Goal: Information Seeking & Learning: Learn about a topic

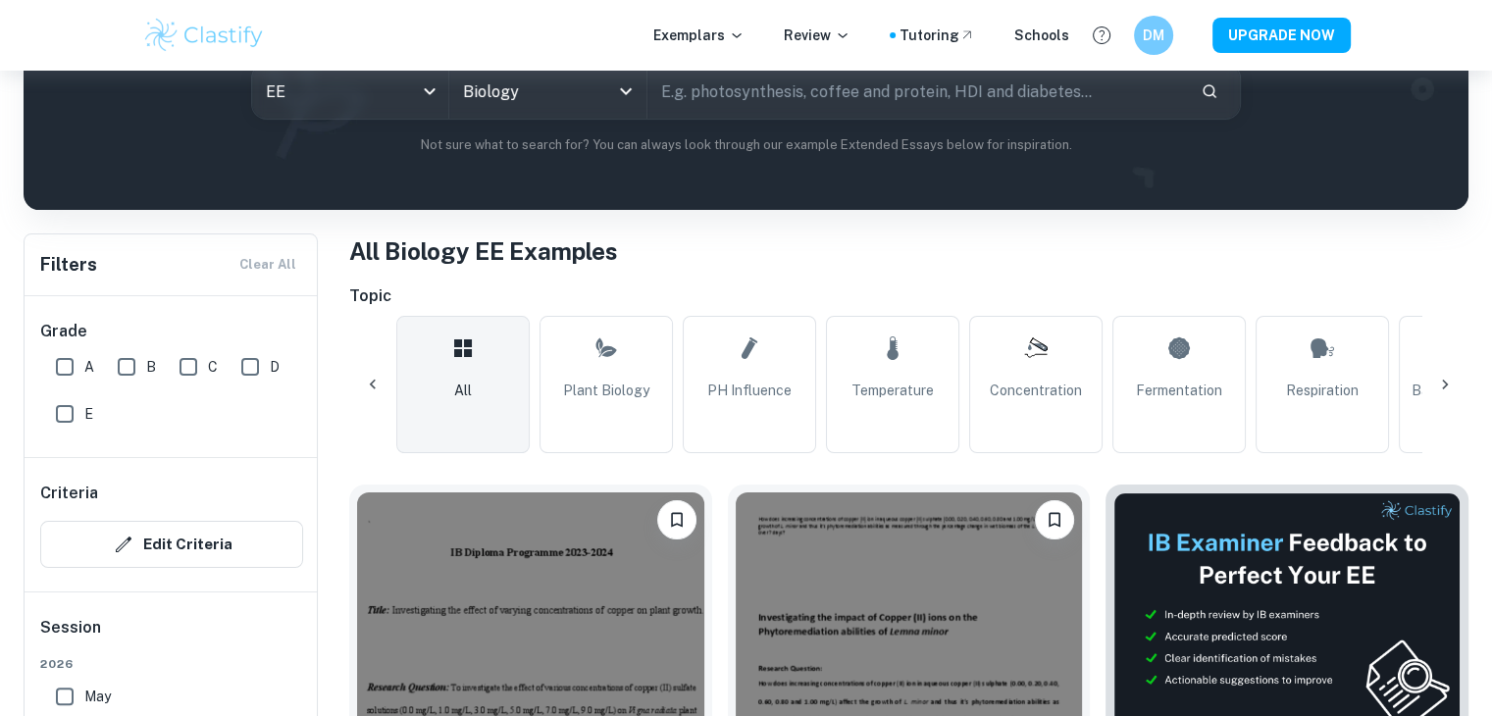
click at [990, 381] on span "Concentration" at bounding box center [1036, 391] width 92 height 22
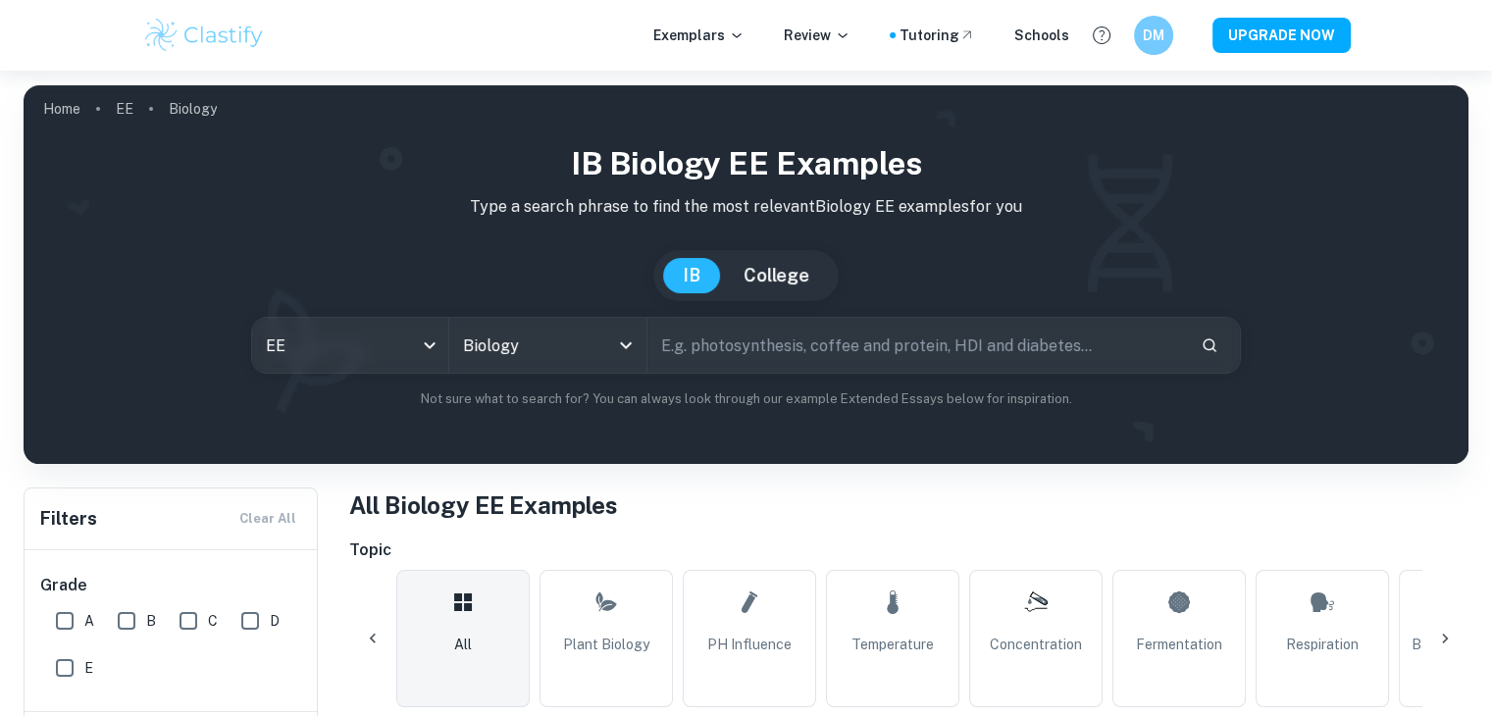
type input "Concentration"
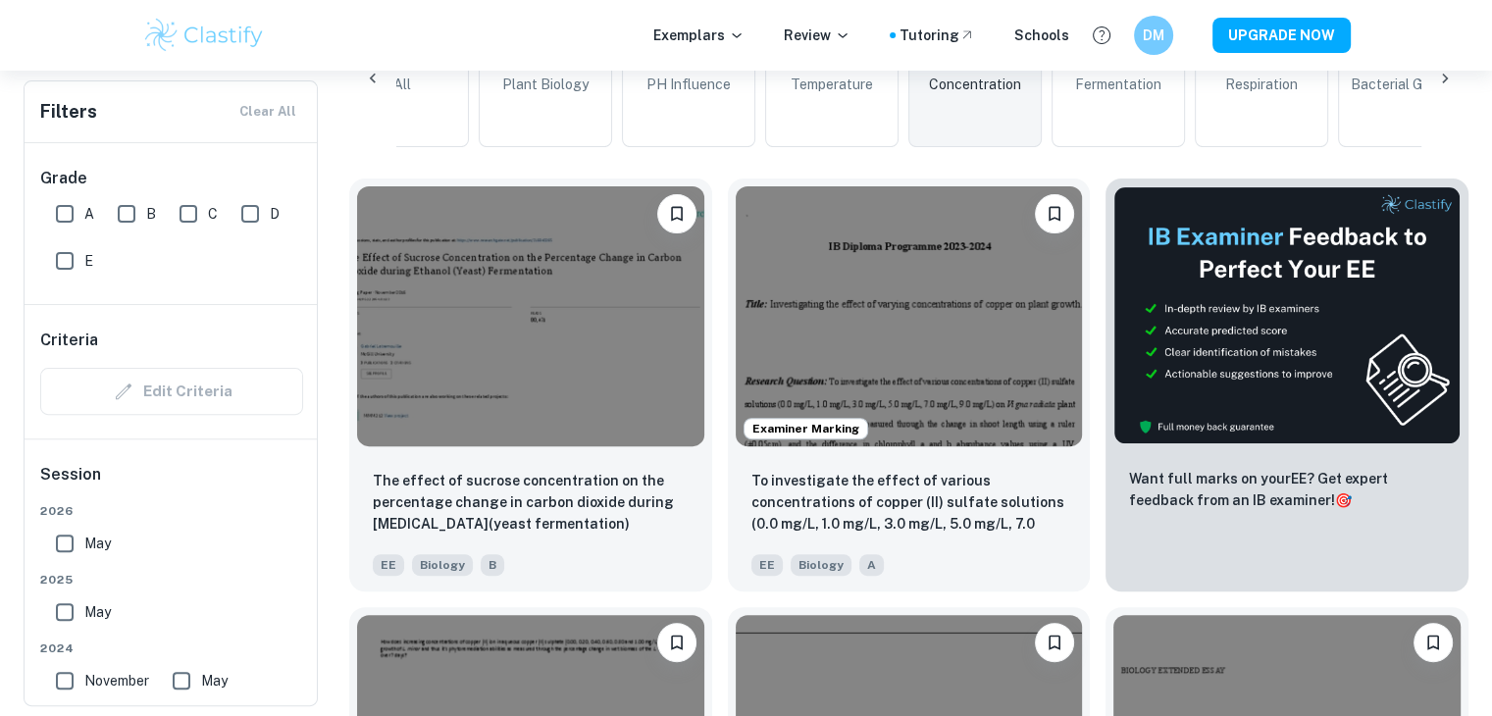
scroll to position [571, 0]
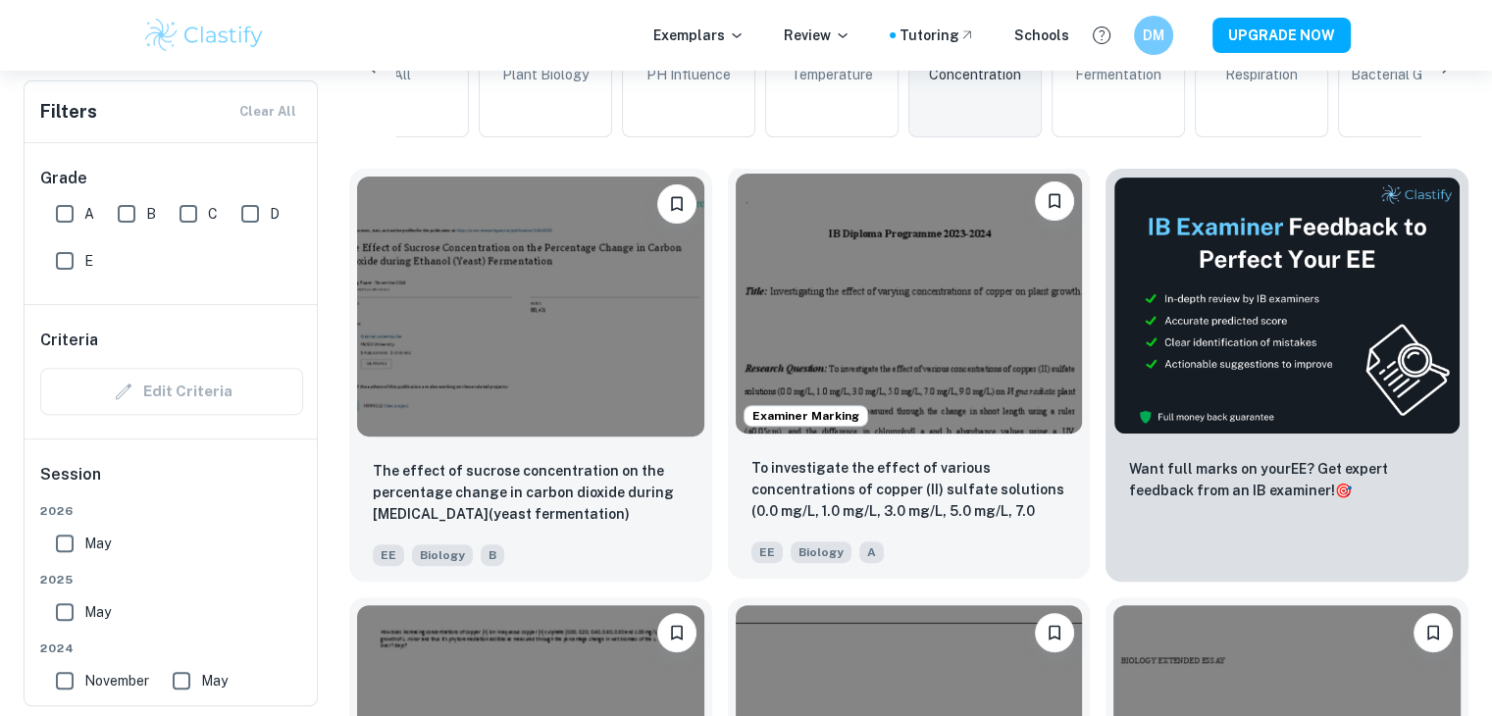
click at [836, 375] on img at bounding box center [909, 304] width 347 height 260
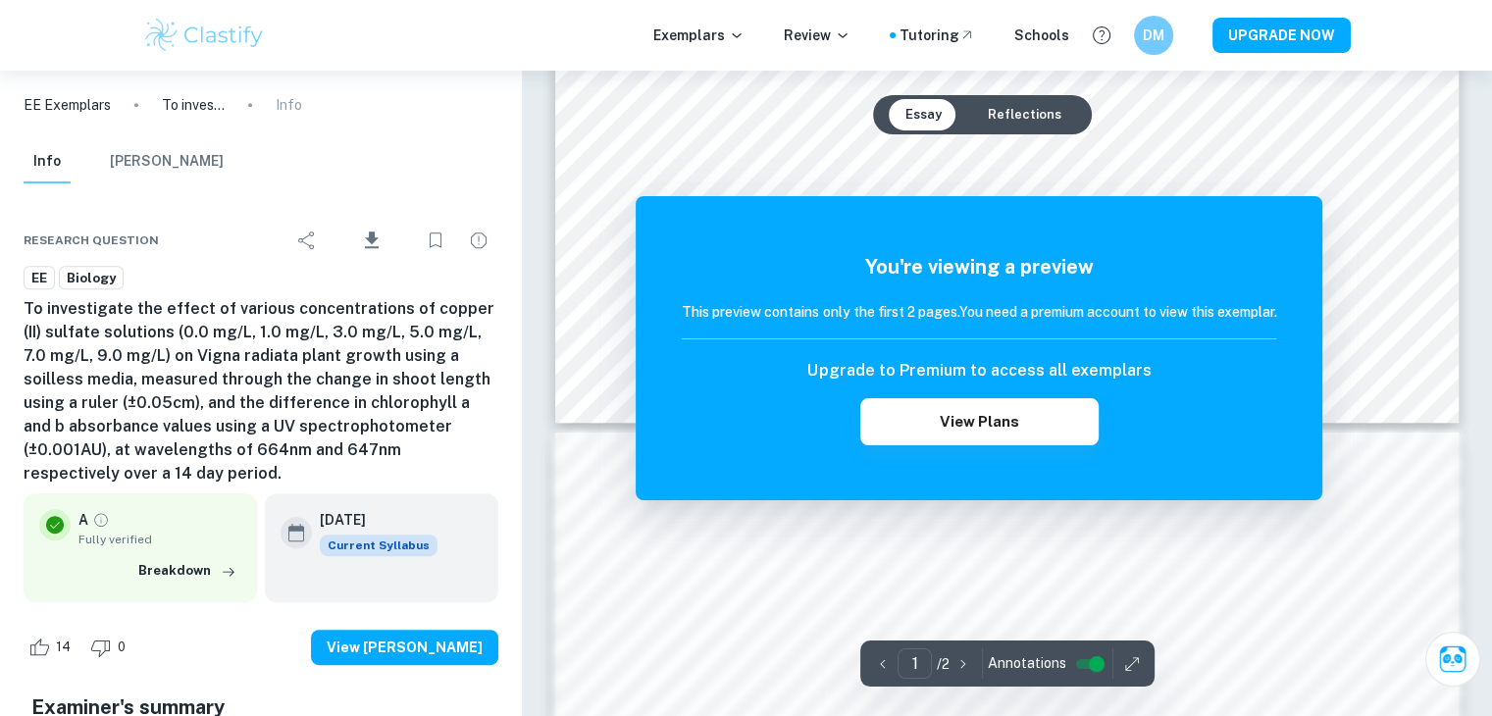
scroll to position [950, 0]
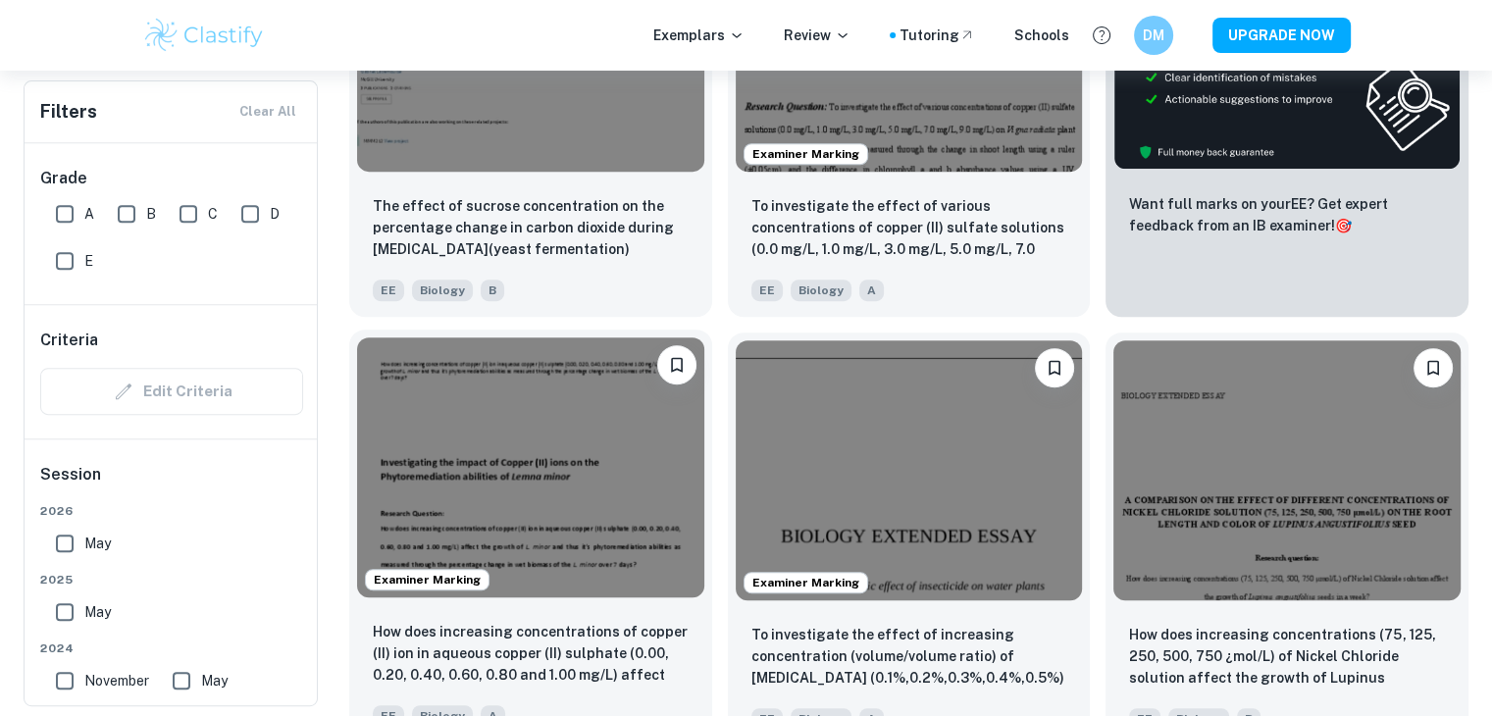
scroll to position [971, 0]
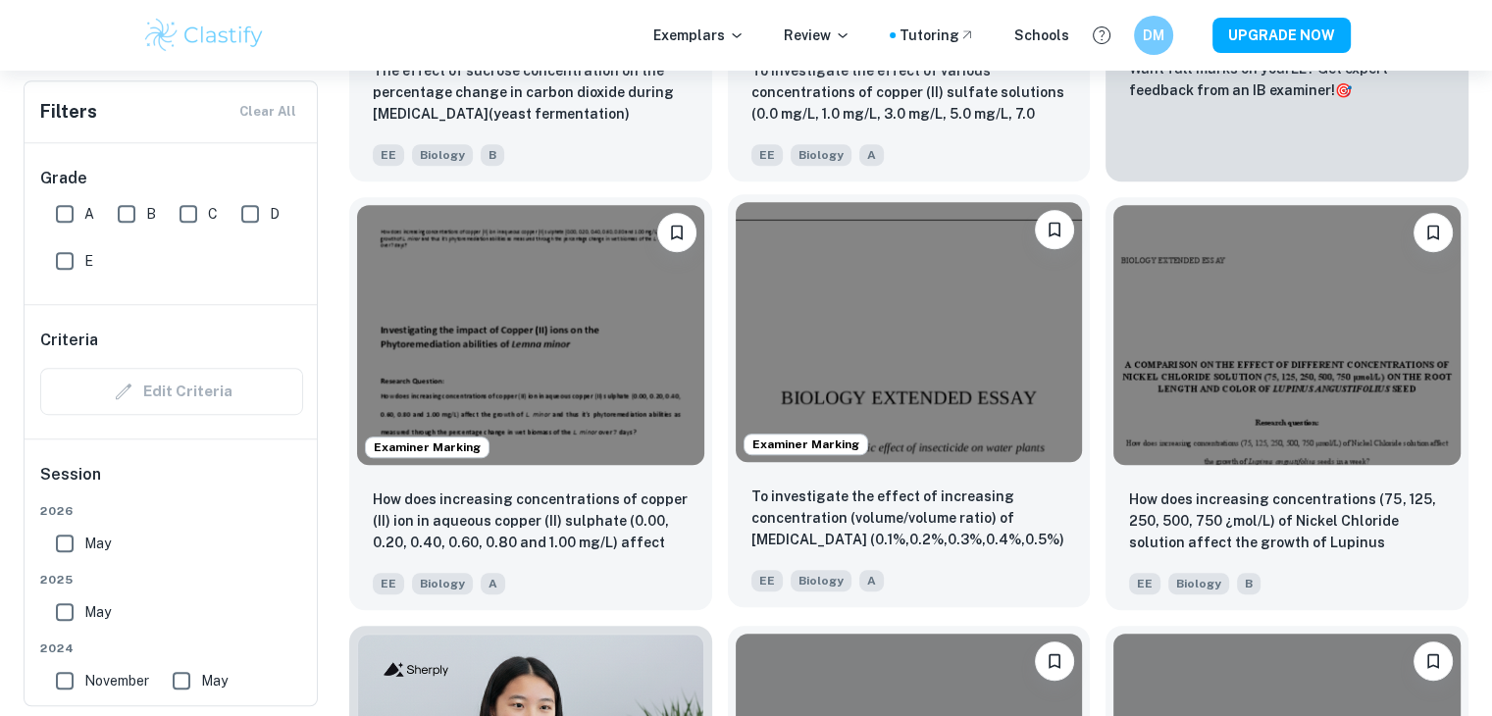
click at [883, 427] on img at bounding box center [909, 332] width 347 height 260
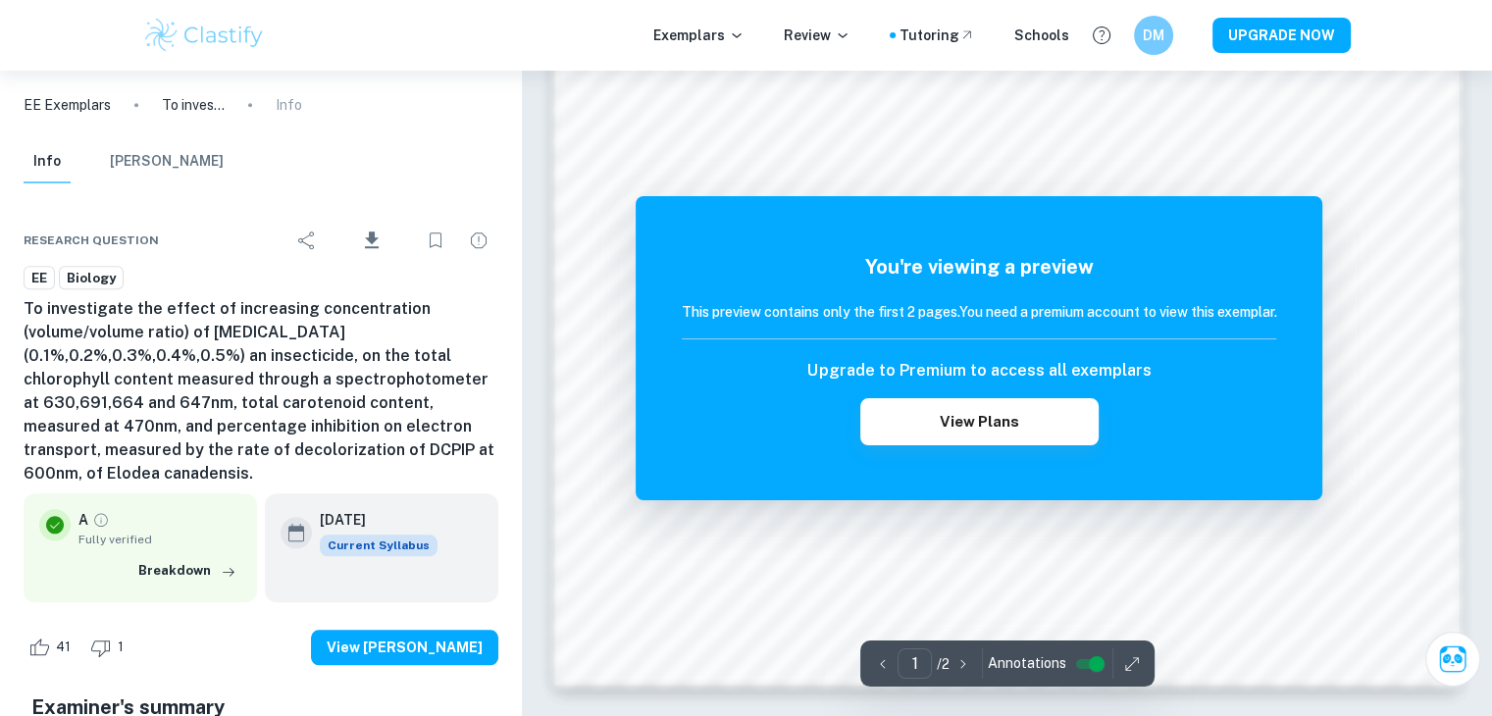
scroll to position [1971, 0]
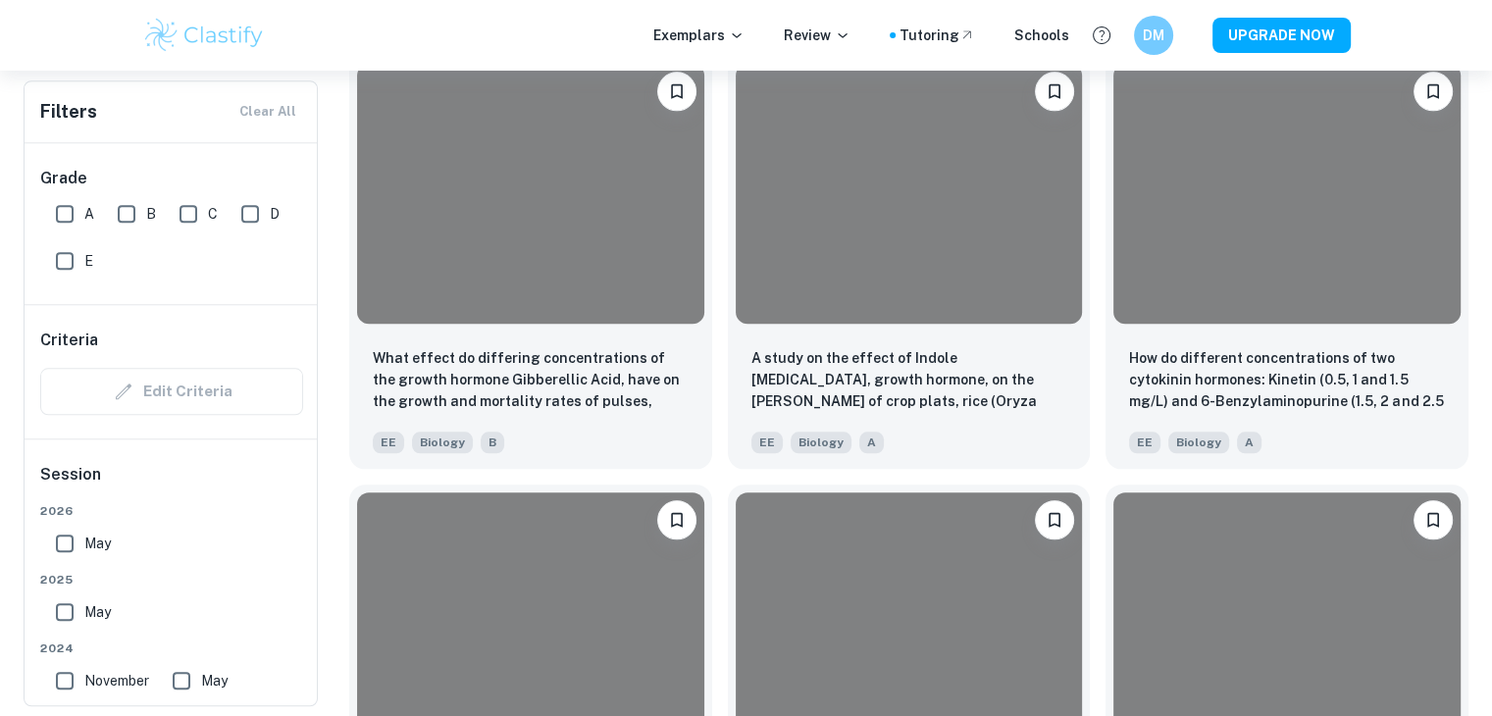
scroll to position [971, 0]
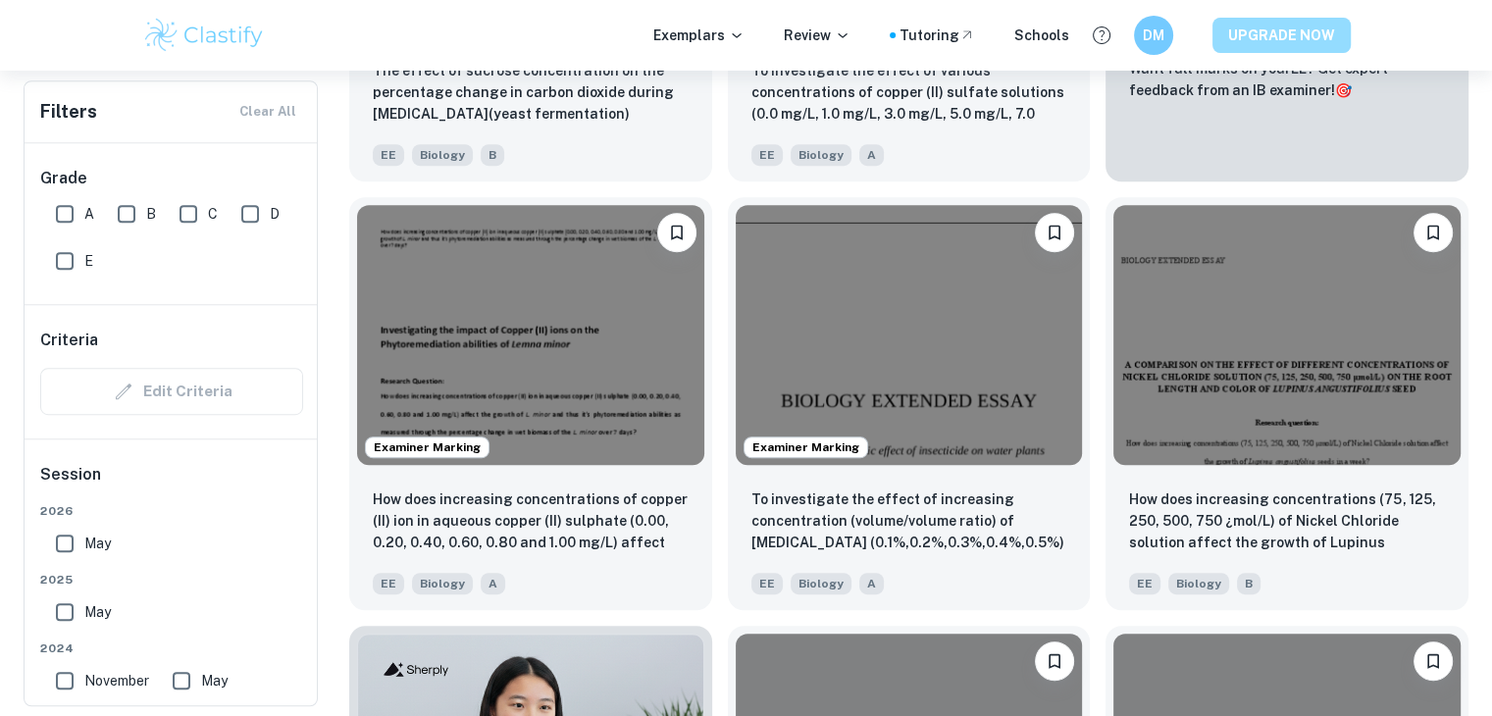
click at [1229, 34] on button "UPGRADE NOW" at bounding box center [1282, 35] width 138 height 35
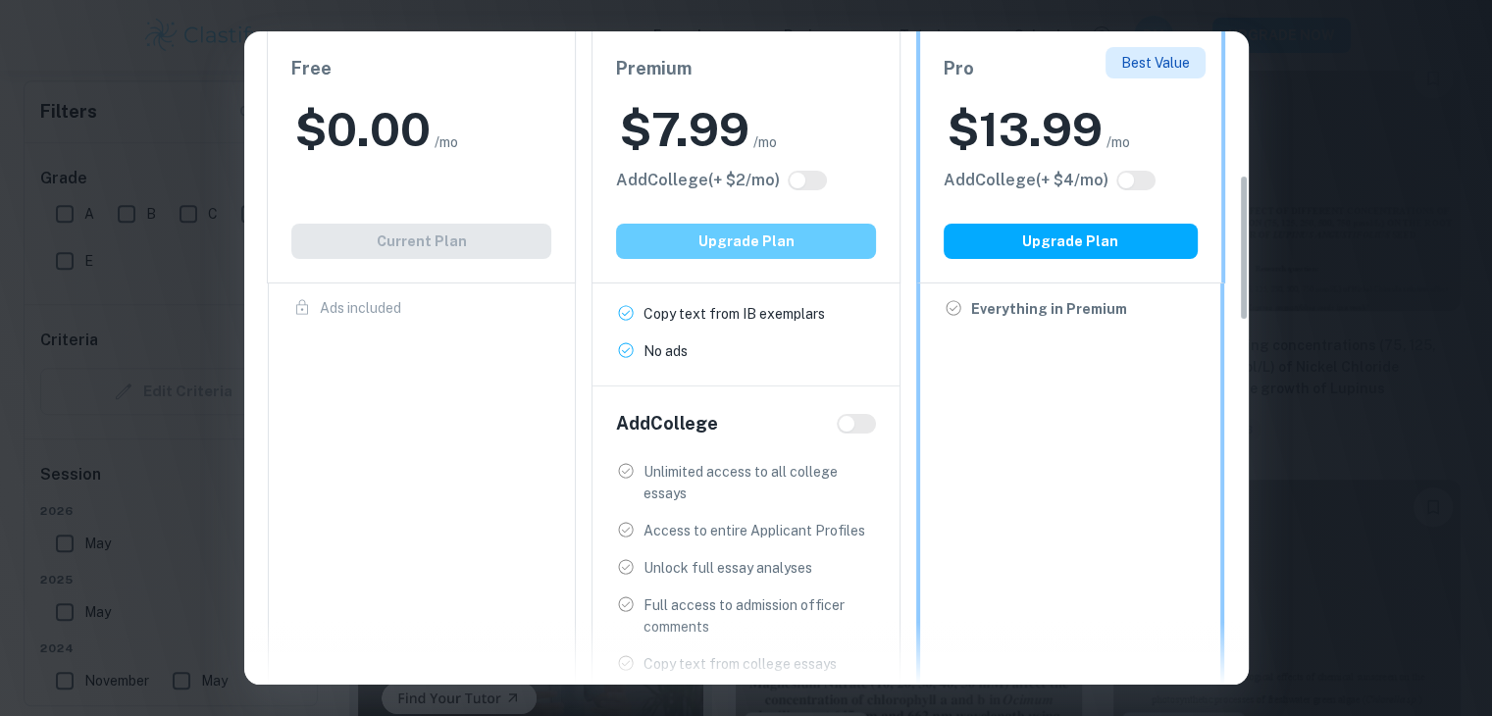
scroll to position [644, 0]
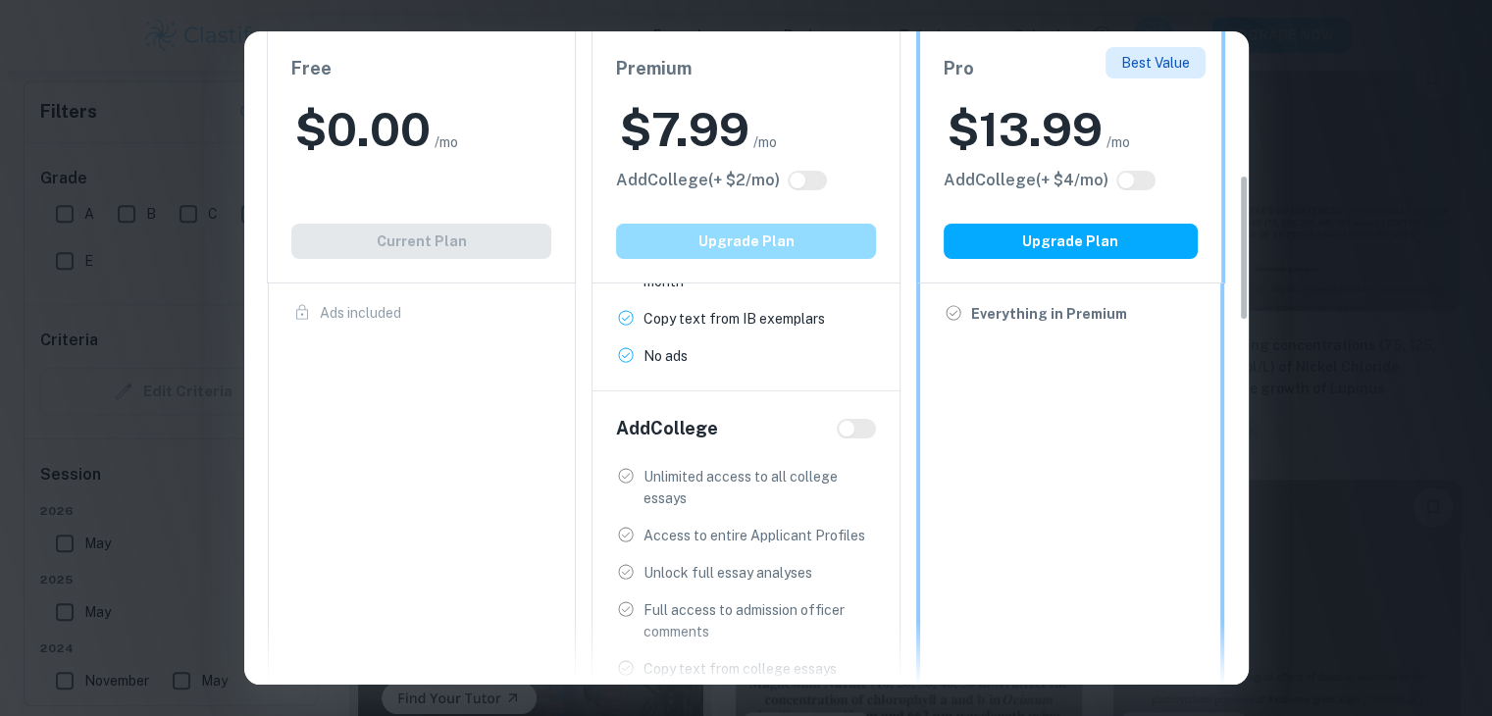
click at [839, 259] on button "Upgrade Plan" at bounding box center [746, 241] width 260 height 35
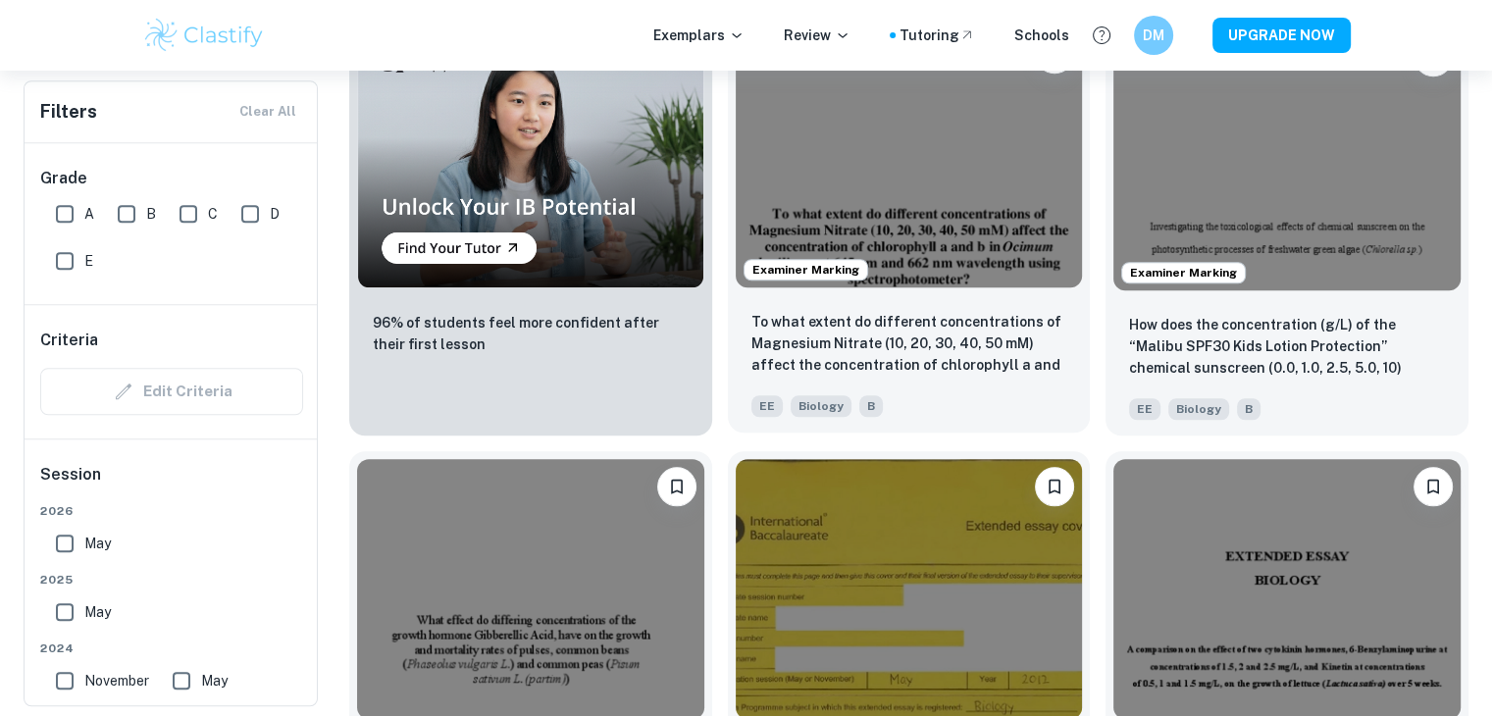
scroll to position [1580, 0]
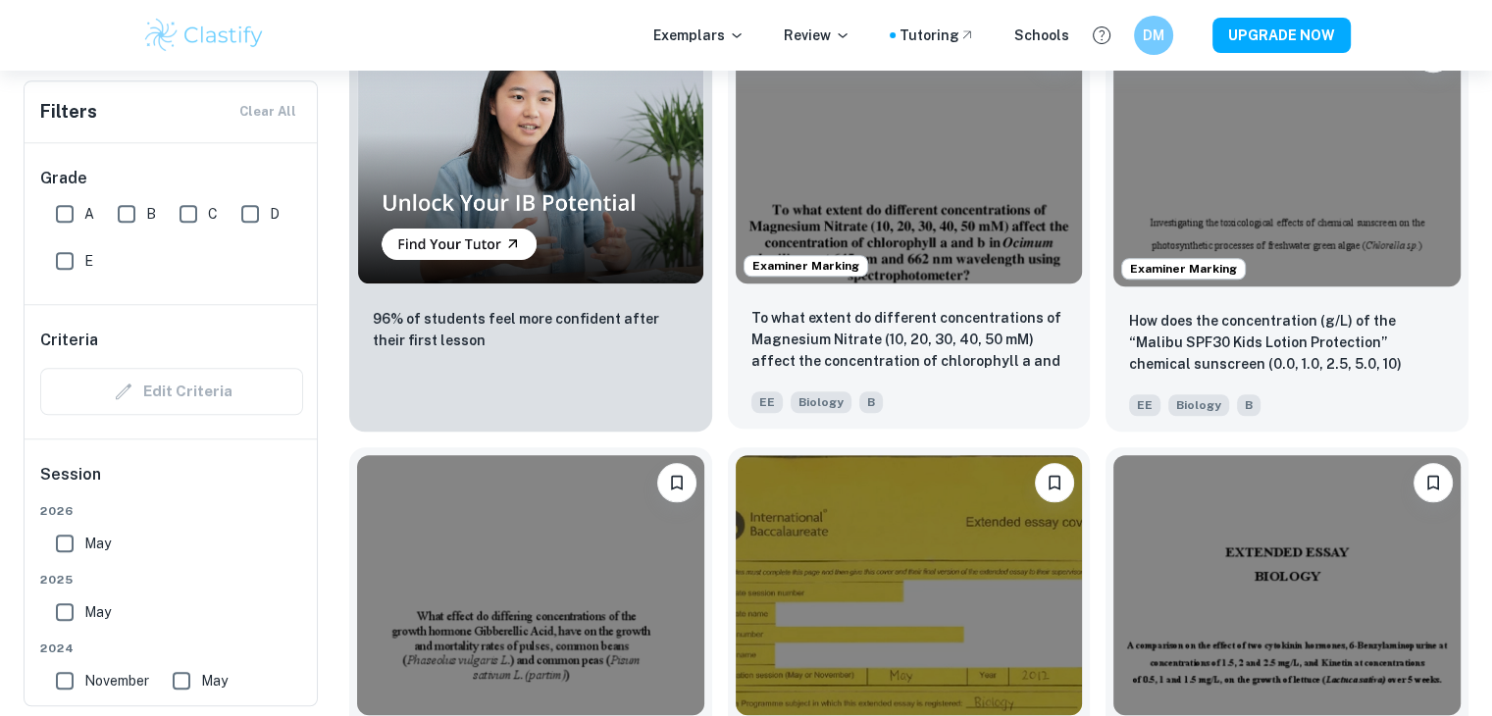
click at [852, 248] on img at bounding box center [909, 153] width 347 height 260
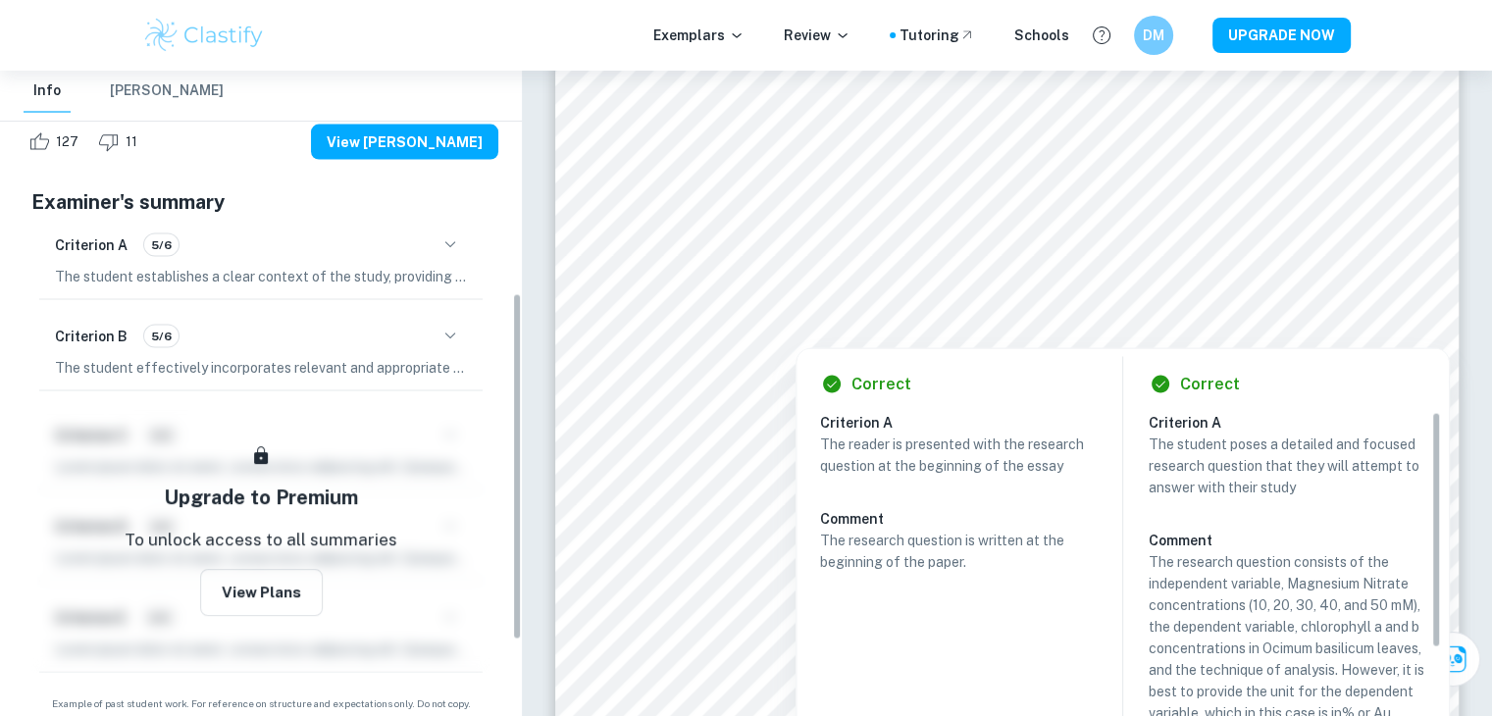
scroll to position [413, 0]
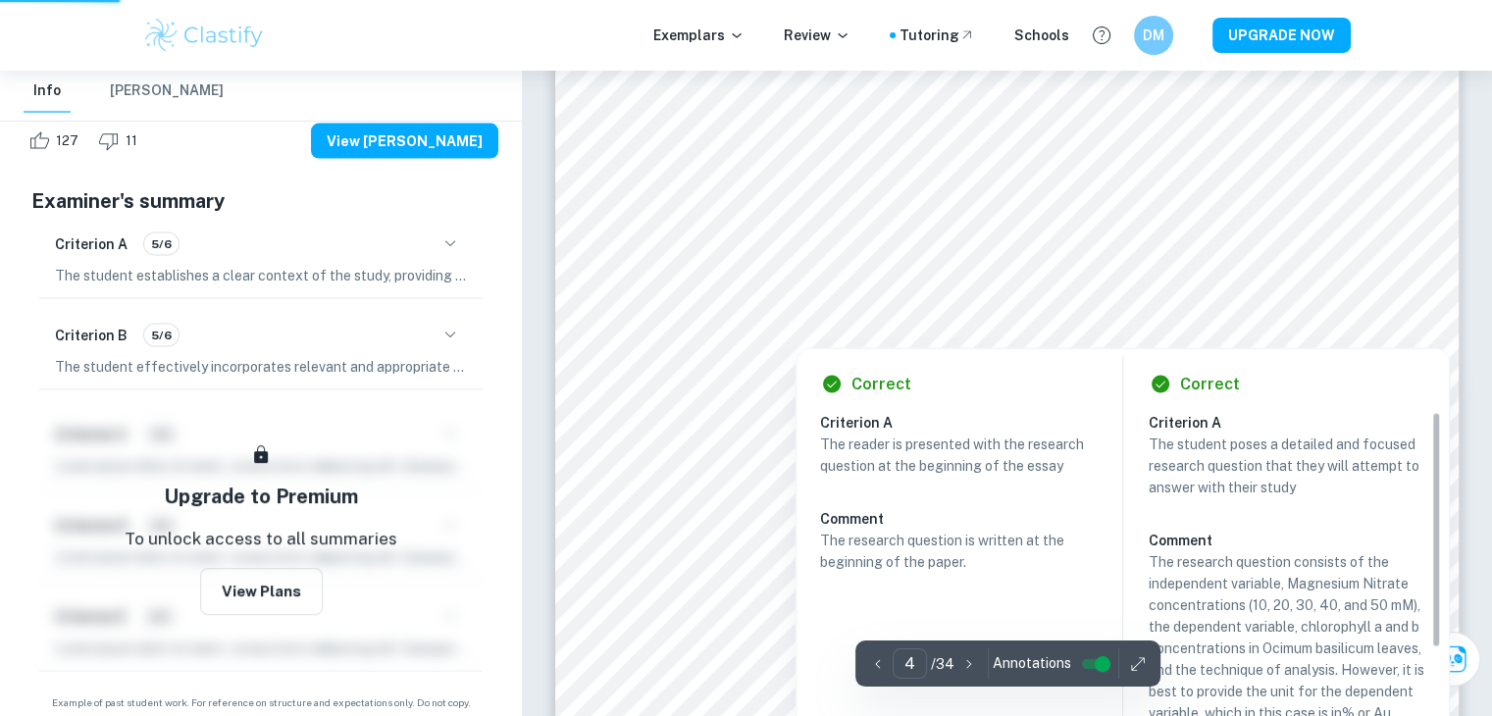
type input "2"
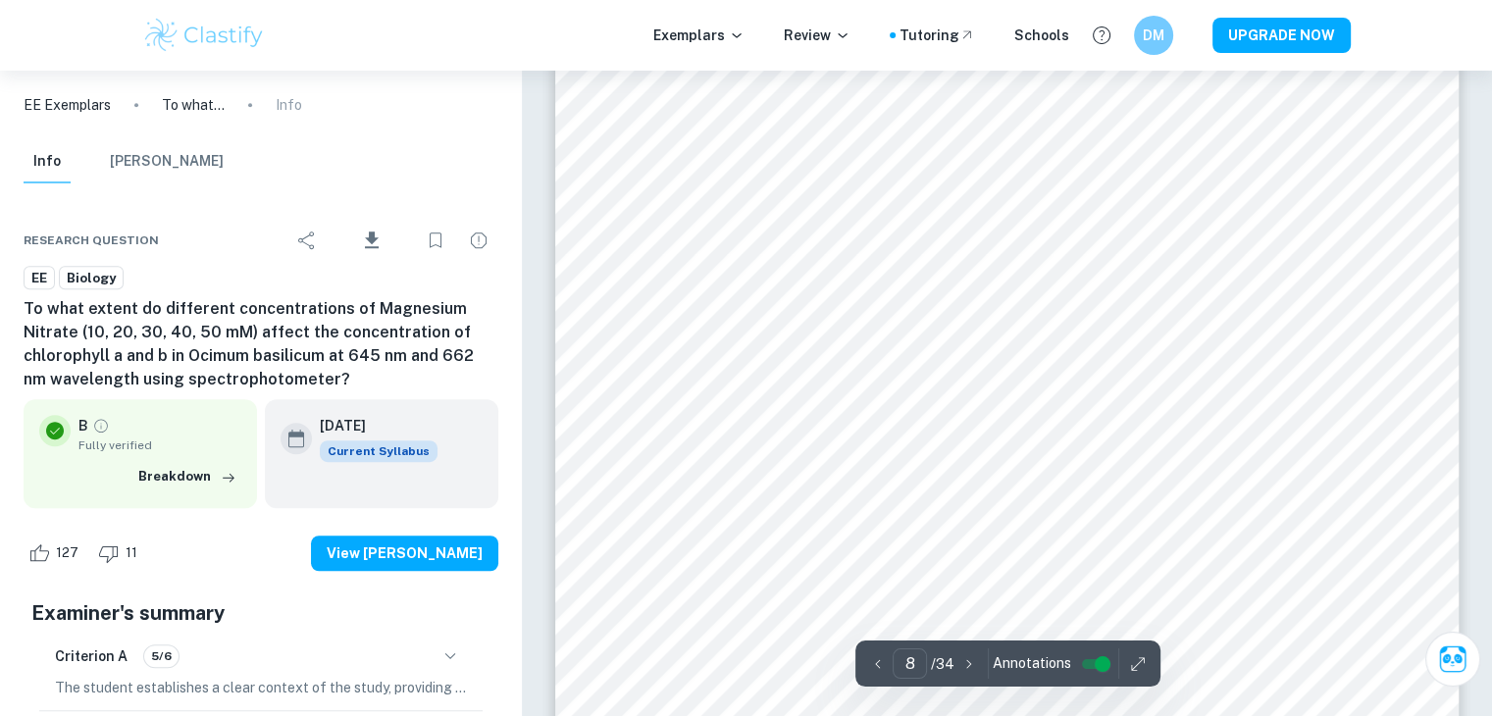
scroll to position [8621, 0]
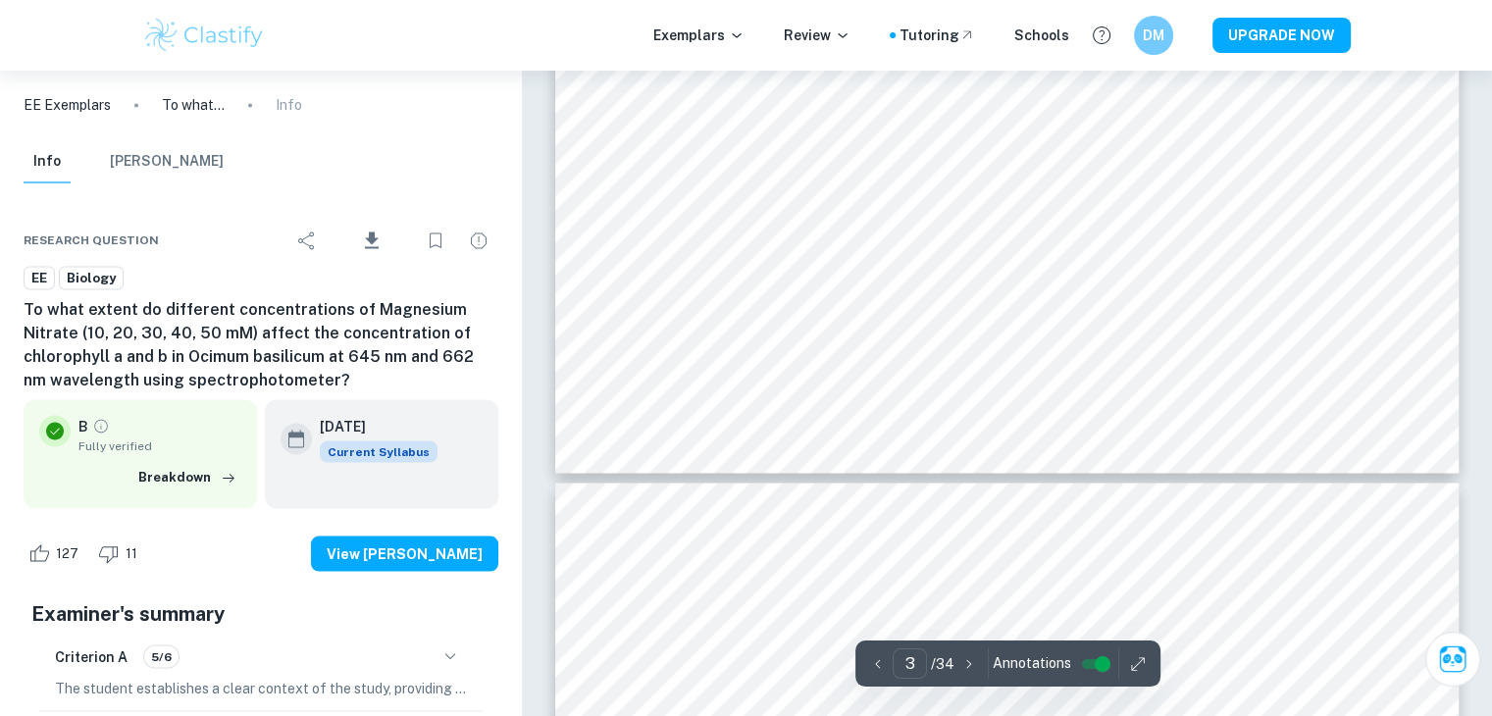
type input "4"
